Goal: Navigation & Orientation: Find specific page/section

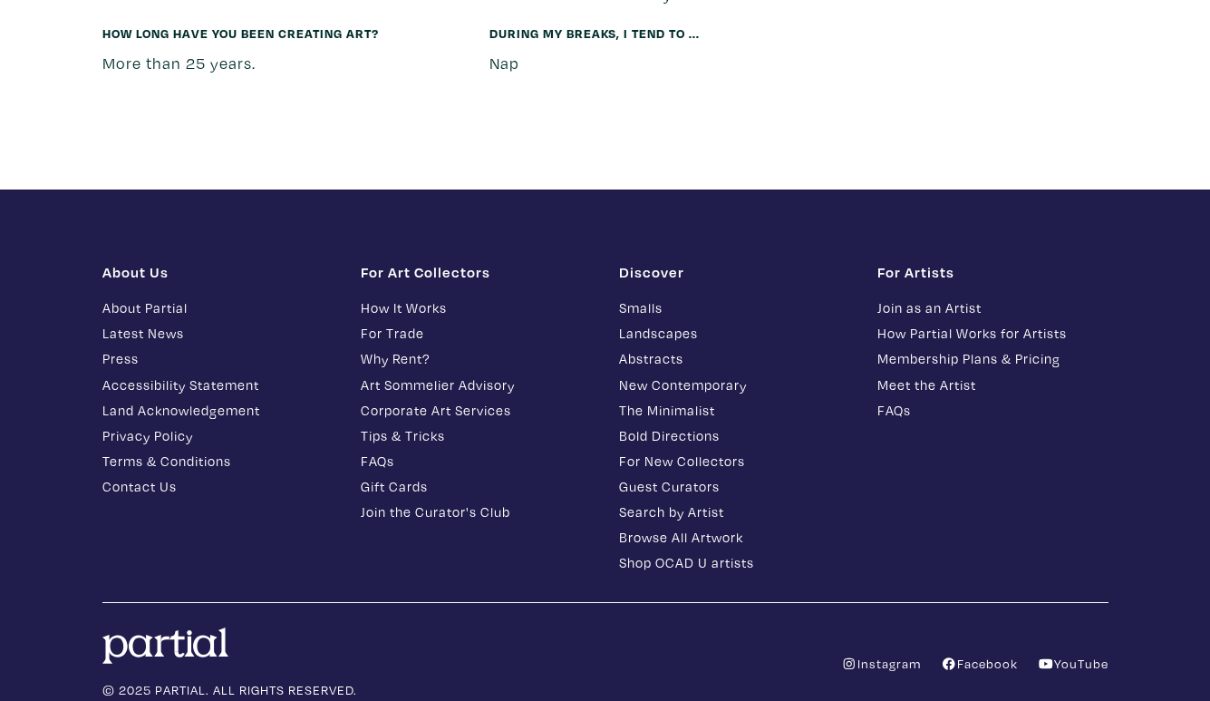
scroll to position [4487, 0]
click at [440, 375] on link "Art Sommelier Advisory" at bounding box center [476, 385] width 231 height 21
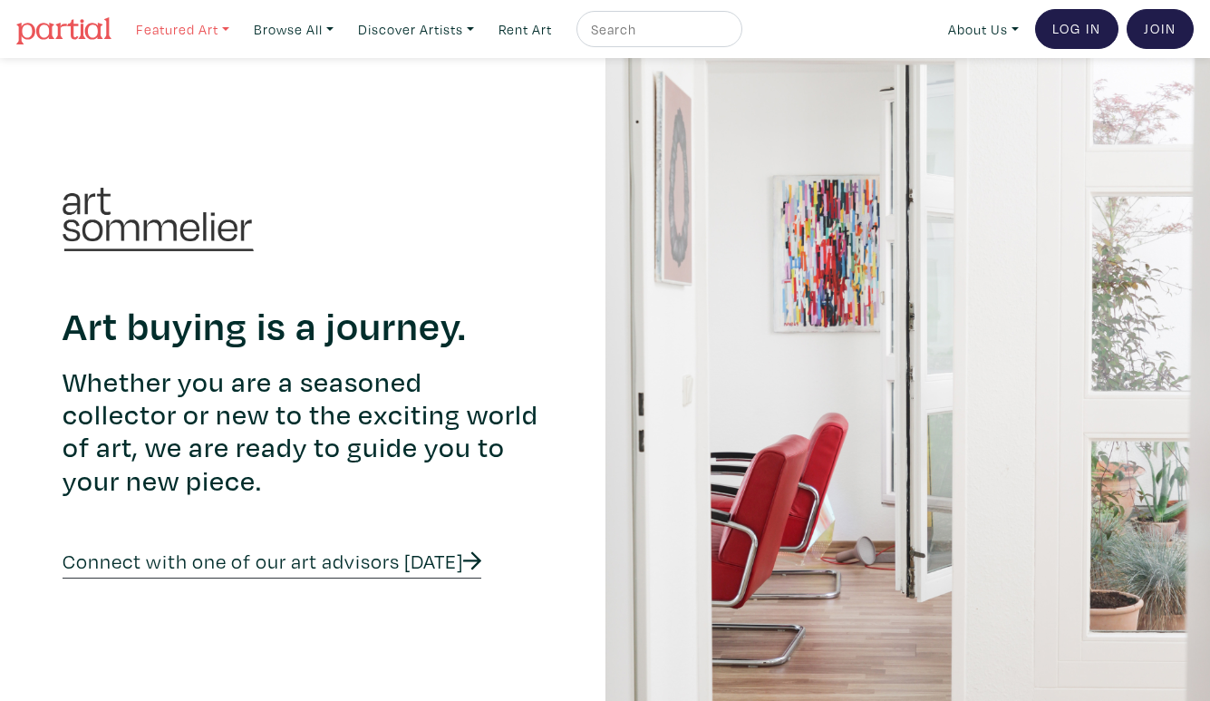
click at [220, 34] on link "Featured Art" at bounding box center [183, 29] width 110 height 37
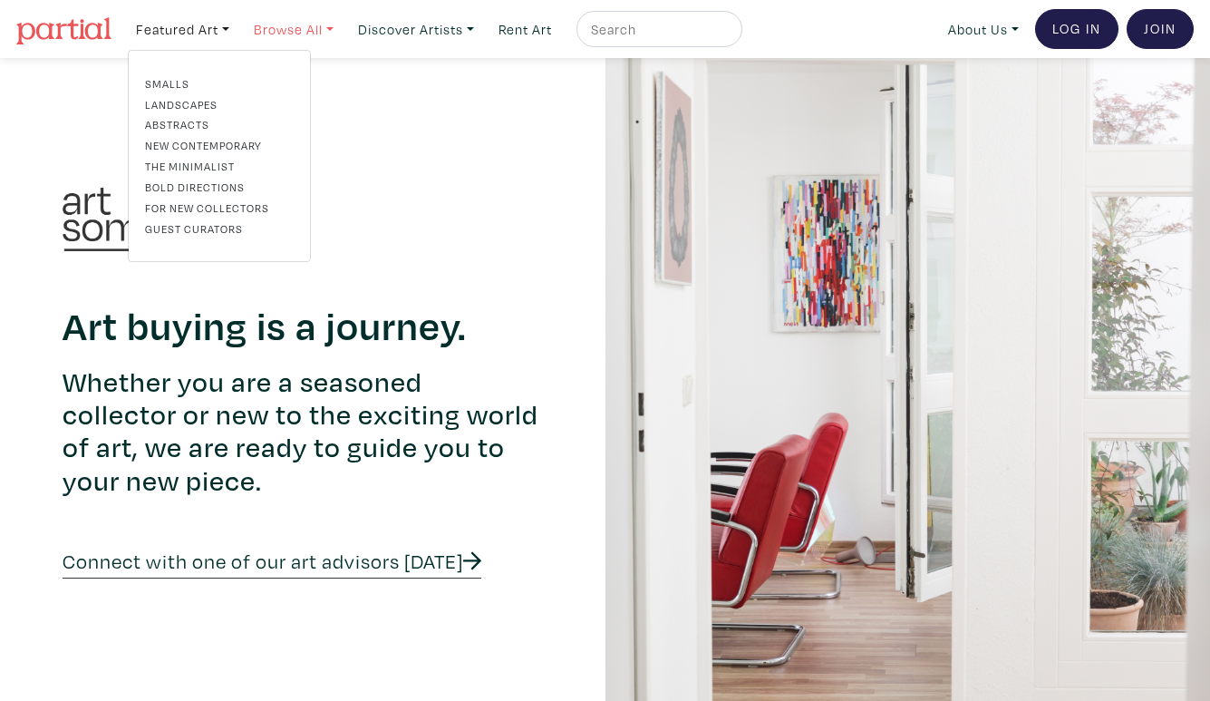
click at [237, 34] on link "Browse All" at bounding box center [183, 29] width 110 height 37
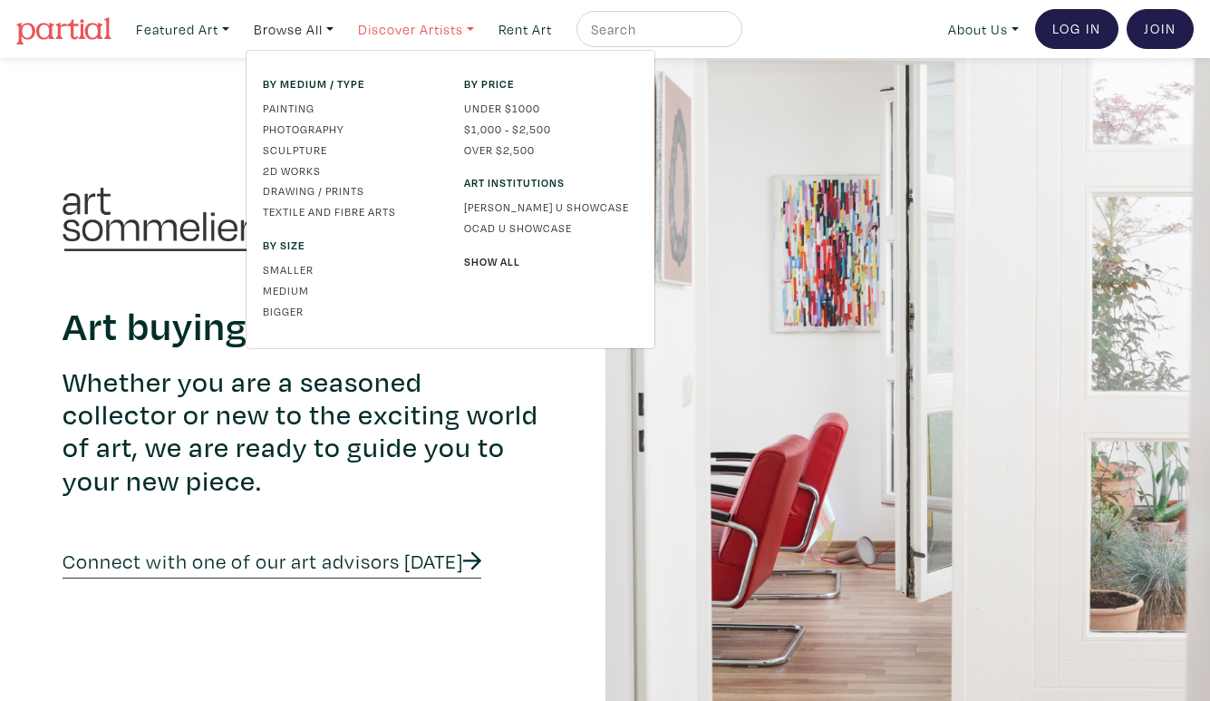
click at [237, 30] on link "Discover Artists" at bounding box center [183, 29] width 110 height 37
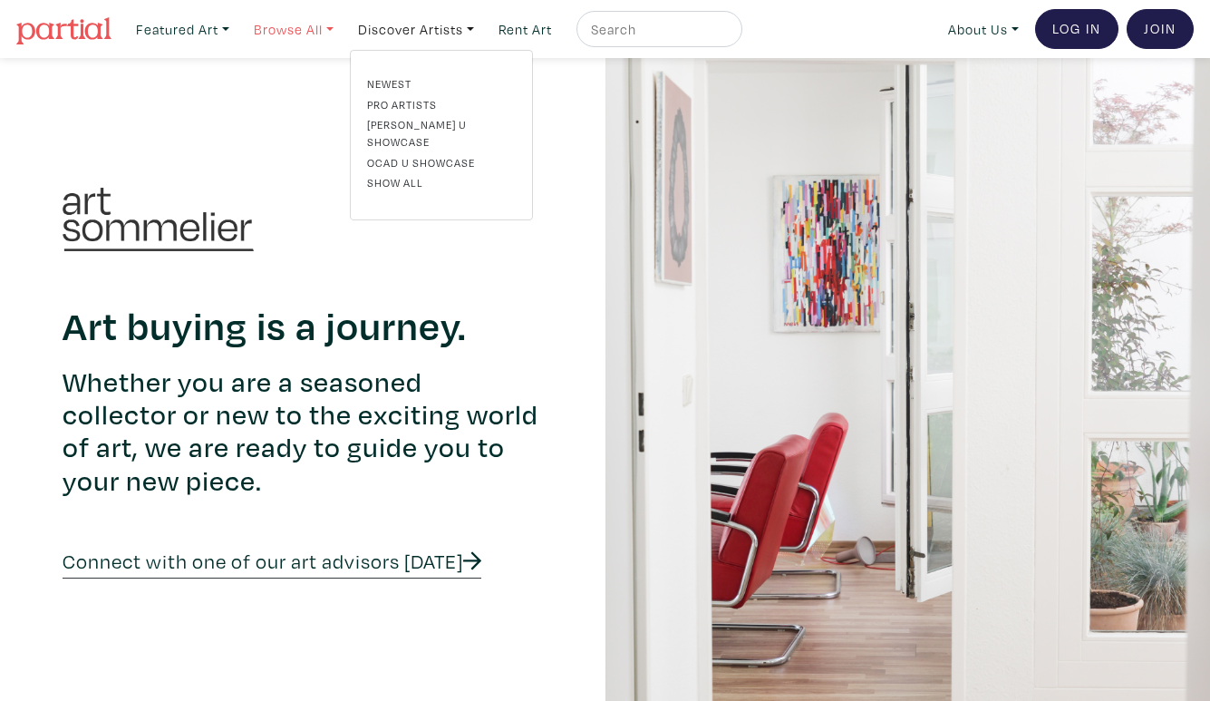
click at [237, 39] on link "Browse All" at bounding box center [183, 29] width 110 height 37
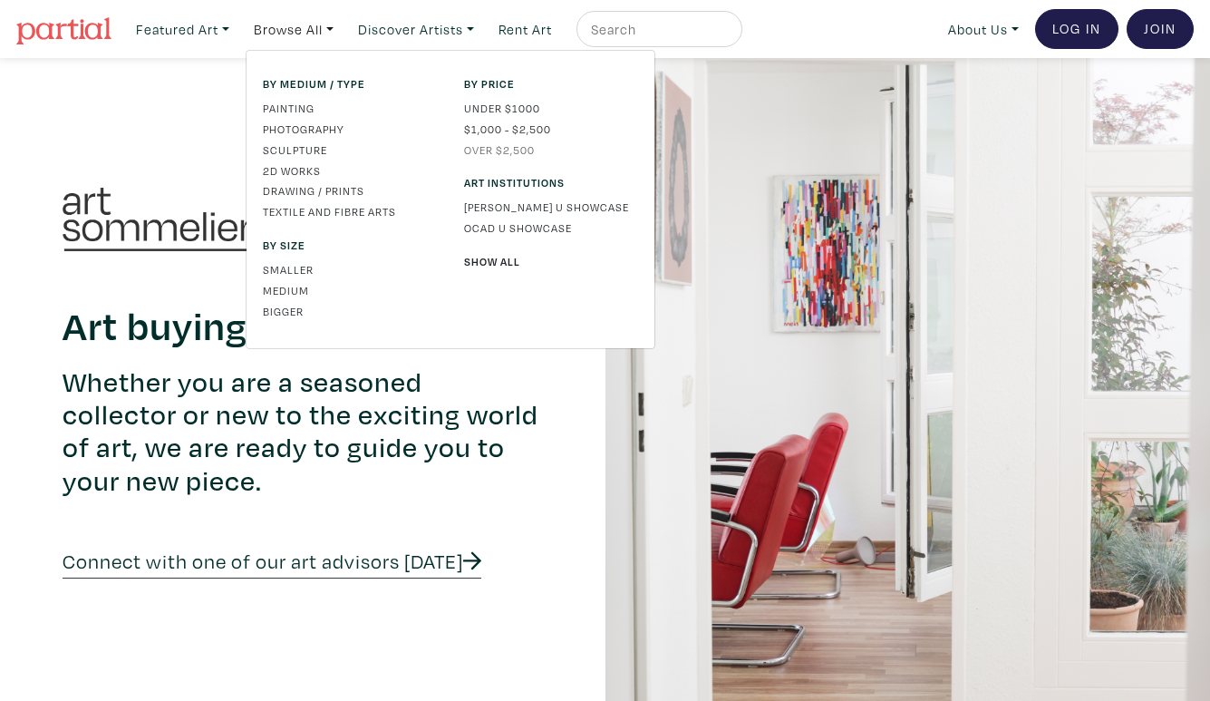
click at [517, 150] on link "Over $2,500" at bounding box center [551, 149] width 174 height 16
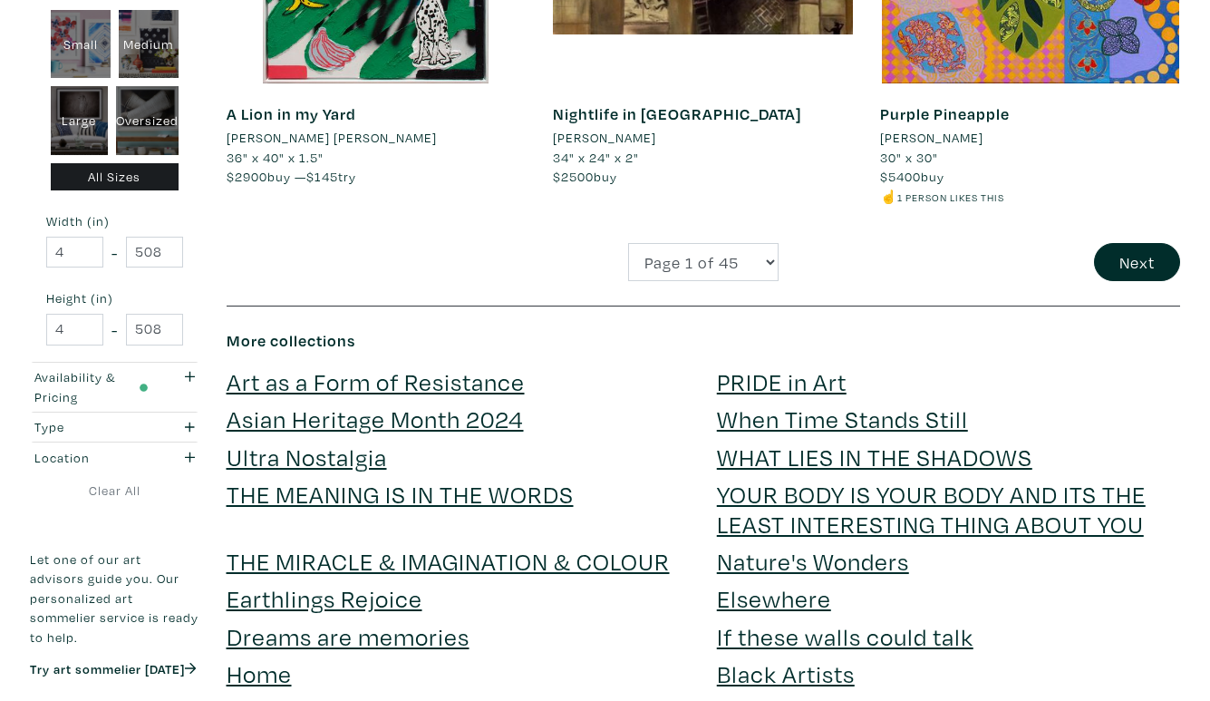
scroll to position [3770, 0]
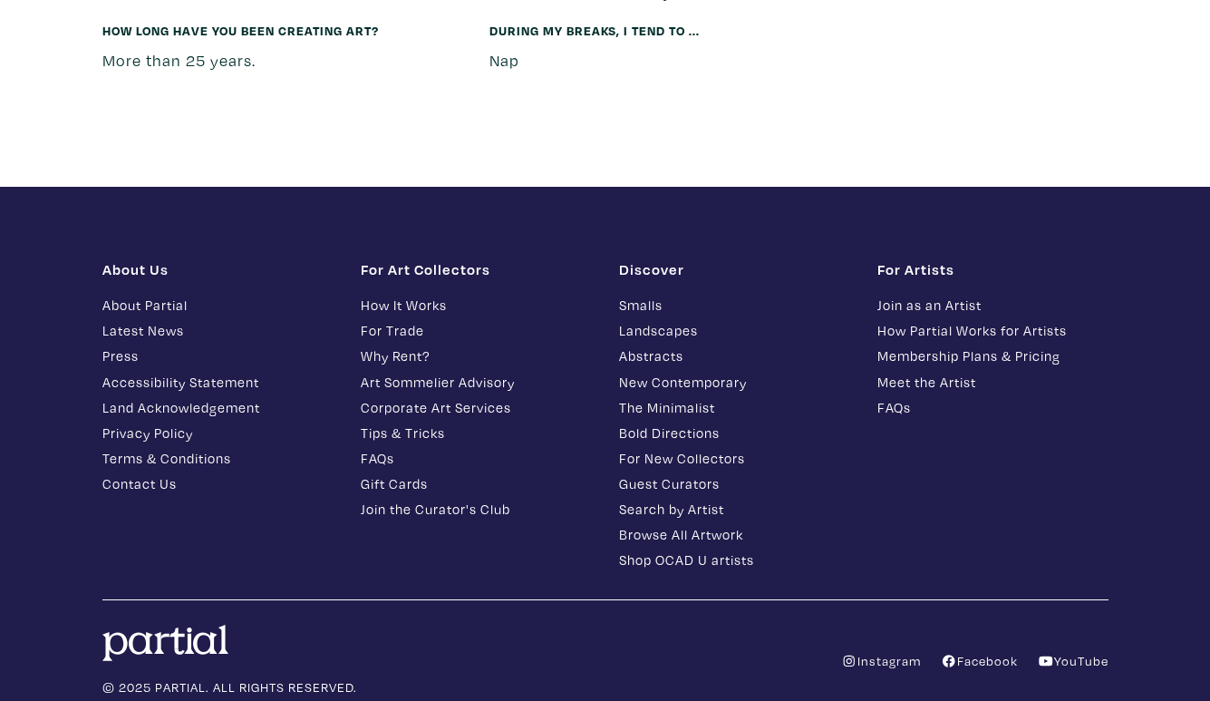
scroll to position [4488, 0]
